Goal: Information Seeking & Learning: Learn about a topic

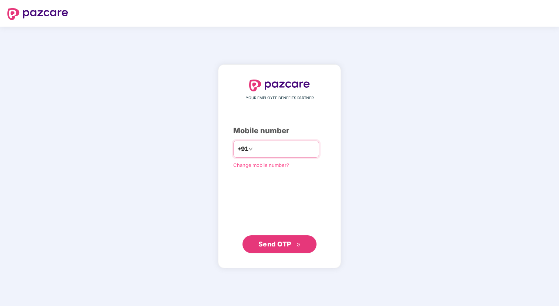
click at [268, 148] on input "number" at bounding box center [285, 149] width 61 height 12
type input "**********"
click at [270, 247] on span "Send OTP" at bounding box center [275, 244] width 33 height 8
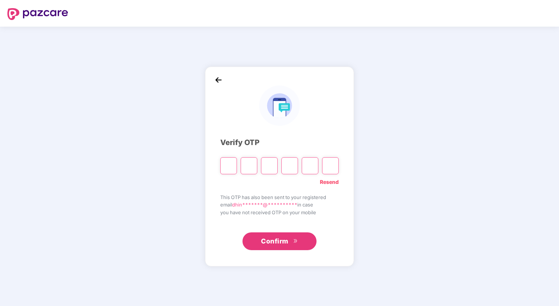
type input "*"
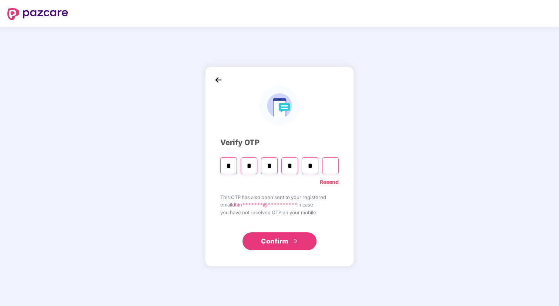
type input "*"
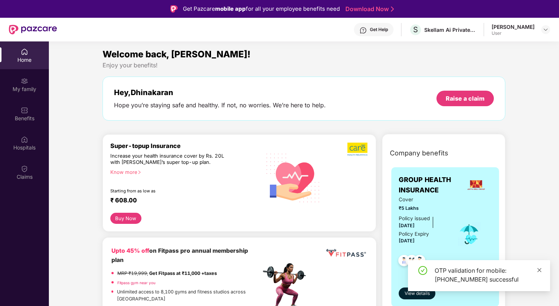
click at [539, 271] on icon "close" at bounding box center [539, 270] width 5 height 5
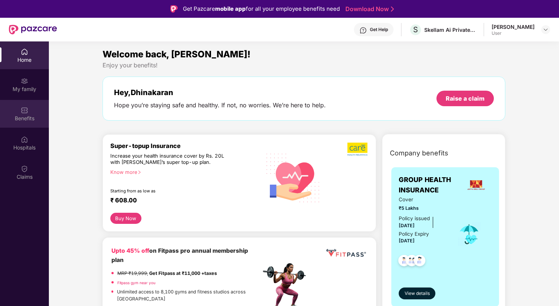
click at [14, 123] on div "Benefits" at bounding box center [24, 114] width 49 height 28
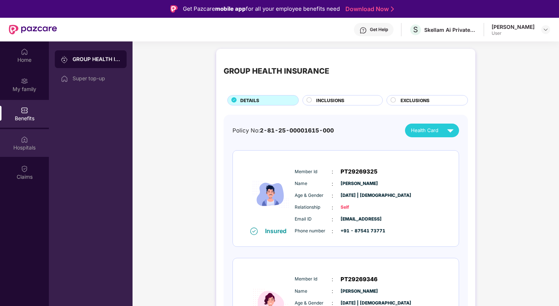
click at [25, 149] on div "Hospitals" at bounding box center [24, 147] width 49 height 7
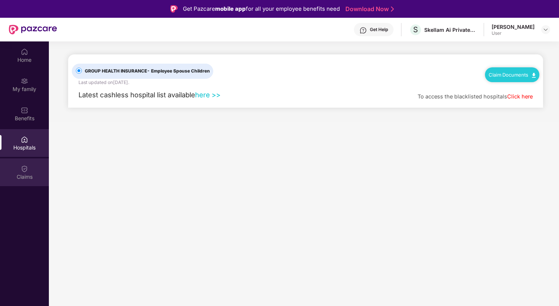
click at [24, 163] on div "Claims" at bounding box center [24, 173] width 49 height 28
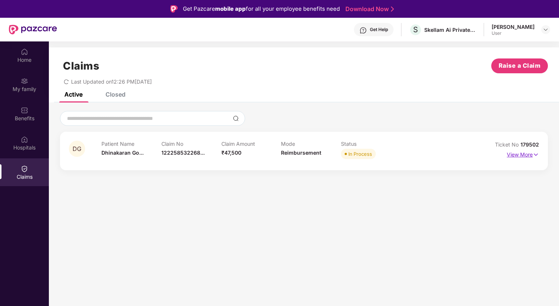
click at [518, 156] on p "View More" at bounding box center [523, 154] width 32 height 10
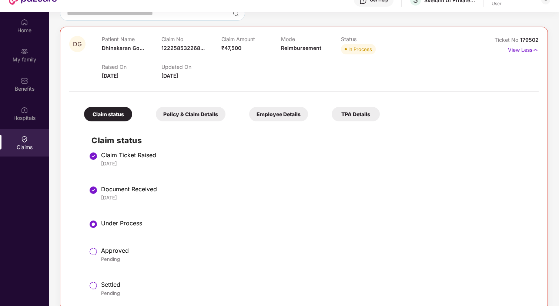
scroll to position [31, 0]
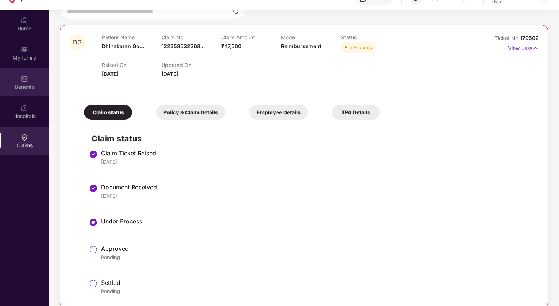
click at [37, 74] on div "Benefits" at bounding box center [24, 83] width 49 height 28
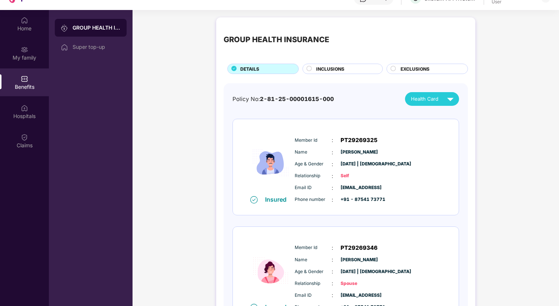
click at [297, 179] on span "Relationship" at bounding box center [313, 176] width 37 height 7
click at [16, 55] on div "My family" at bounding box center [24, 57] width 49 height 7
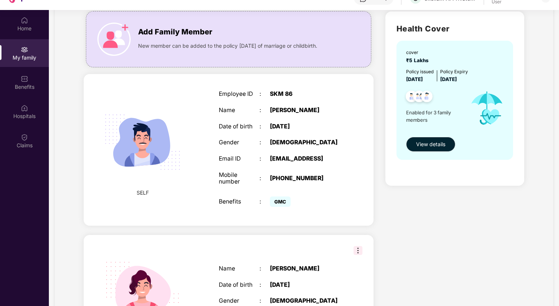
scroll to position [55, 0]
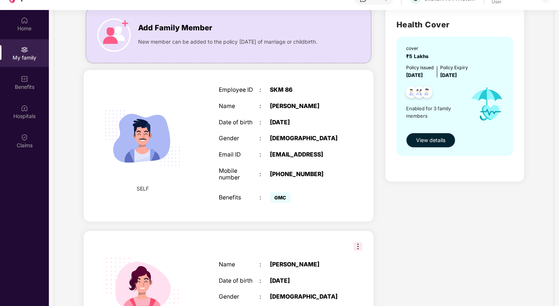
click at [429, 142] on span "View details" at bounding box center [430, 140] width 29 height 8
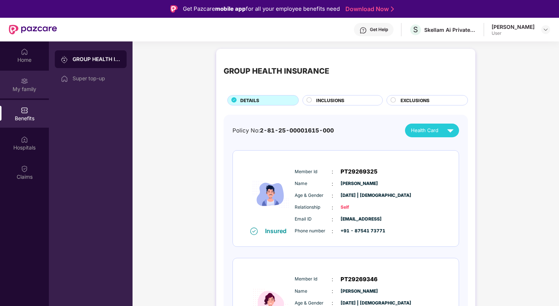
click at [1, 86] on div "My family" at bounding box center [24, 89] width 49 height 7
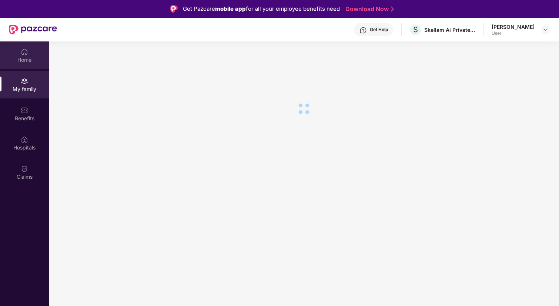
click at [20, 54] on div "Home" at bounding box center [24, 55] width 49 height 28
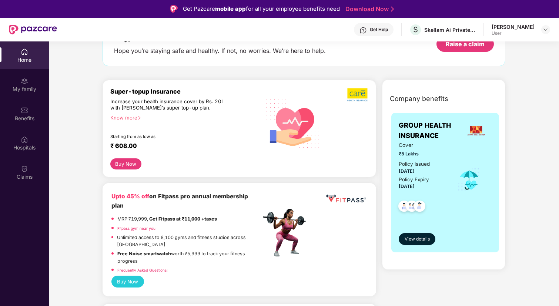
scroll to position [11, 0]
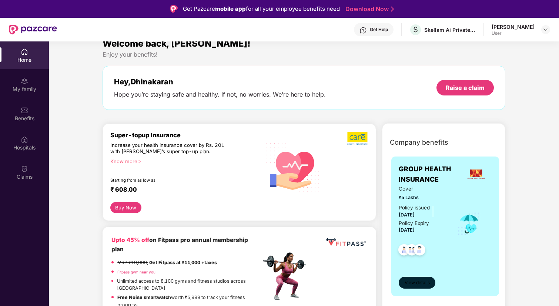
click at [418, 287] on button "View details" at bounding box center [417, 283] width 37 height 12
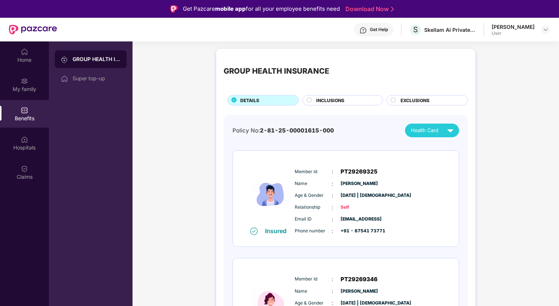
click at [336, 102] on span "INCLUSIONS" at bounding box center [330, 100] width 28 height 7
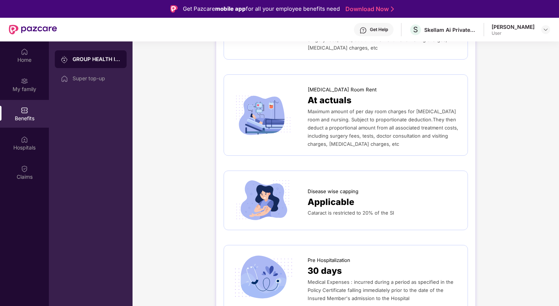
scroll to position [246, 0]
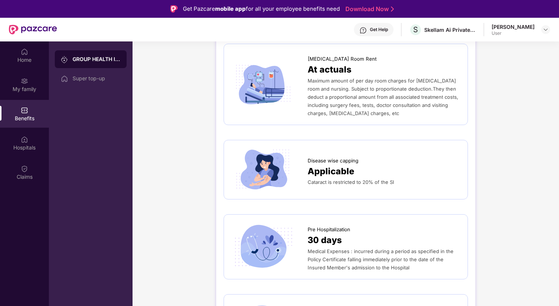
click at [347, 172] on span "Applicable" at bounding box center [331, 172] width 47 height 14
click at [385, 173] on div "Applicable" at bounding box center [384, 172] width 153 height 14
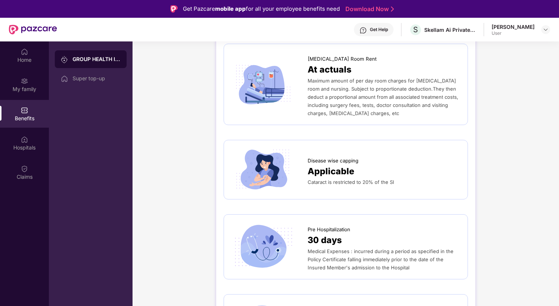
click at [385, 173] on div "Applicable" at bounding box center [384, 172] width 153 height 14
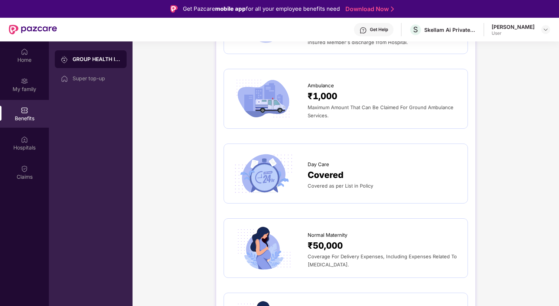
scroll to position [551, 0]
click at [342, 183] on span "Covered as per List in Policy" at bounding box center [341, 186] width 66 height 6
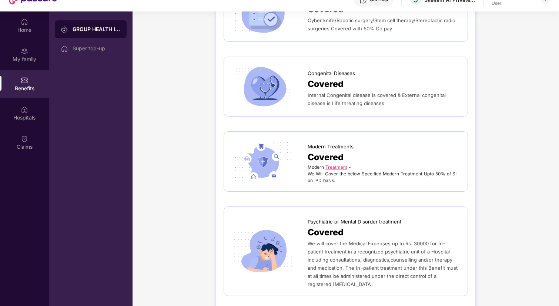
scroll to position [41, 0]
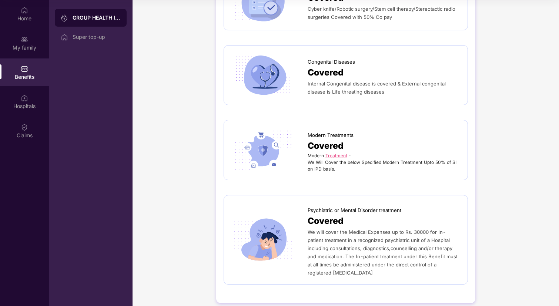
click at [337, 153] on link "Treatment" at bounding box center [337, 156] width 22 height 6
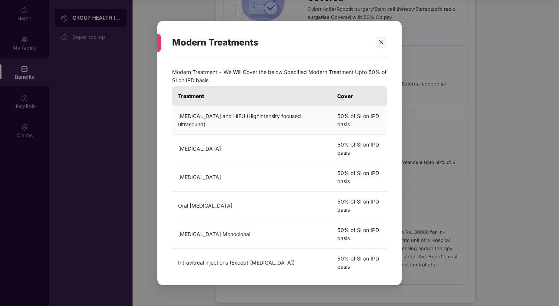
click at [269, 111] on td "Uterine Artery Embolization and HIFU (Highintensity focused ultrasound)" at bounding box center [251, 120] width 159 height 29
click at [216, 126] on td "Uterine Artery Embolization and HIFU (Highintensity focused ultrasound)" at bounding box center [251, 120] width 159 height 29
click at [250, 135] on td "Balloon Sinuplasty" at bounding box center [251, 149] width 159 height 29
click at [205, 158] on td "Balloon Sinuplasty" at bounding box center [251, 149] width 159 height 29
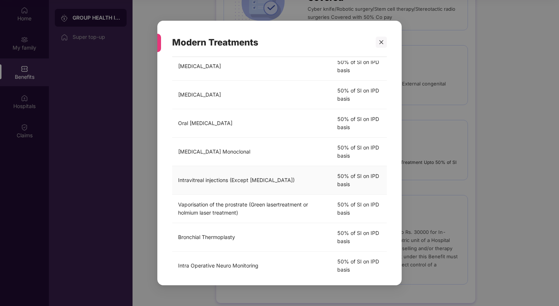
scroll to position [86, 0]
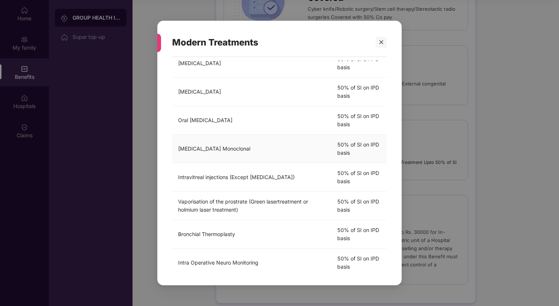
click at [356, 143] on td "50% of SI on IPD basis" at bounding box center [360, 149] width 56 height 29
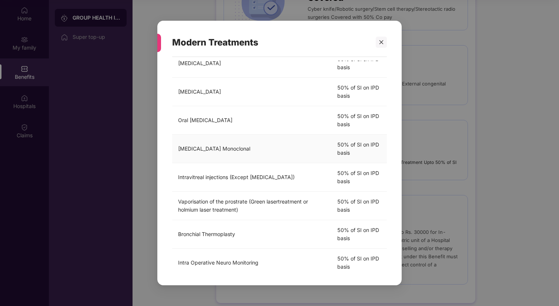
click at [356, 143] on td "50% of SI on IPD basis" at bounding box center [360, 149] width 56 height 29
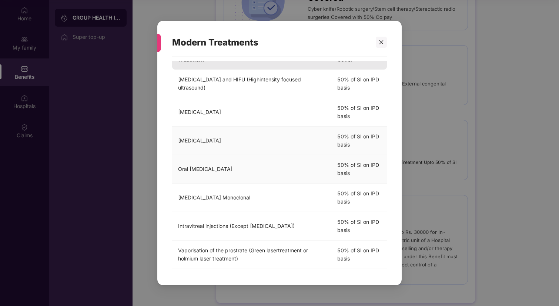
scroll to position [38, 0]
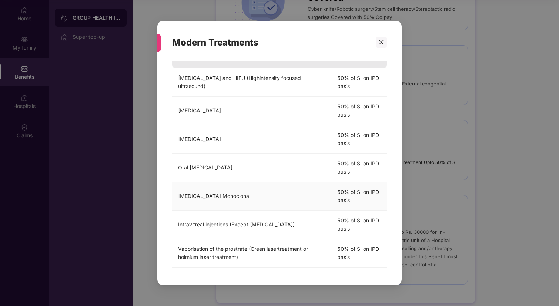
click at [239, 197] on td "Immunotherapy Monoclonal" at bounding box center [251, 196] width 159 height 29
drag, startPoint x: 247, startPoint y: 198, endPoint x: 178, endPoint y: 195, distance: 68.6
click at [178, 195] on td "Immunotherapy Monoclonal" at bounding box center [251, 196] width 159 height 29
copy td "Immunotherapy Monoclonal"
drag, startPoint x: 355, startPoint y: 199, endPoint x: 336, endPoint y: 192, distance: 20.1
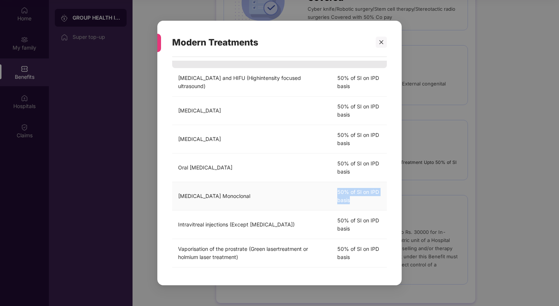
click at [336, 192] on td "50% of SI on IPD basis" at bounding box center [360, 196] width 56 height 29
copy td "50% of SI on IPD basis"
